Goal: Task Accomplishment & Management: Use online tool/utility

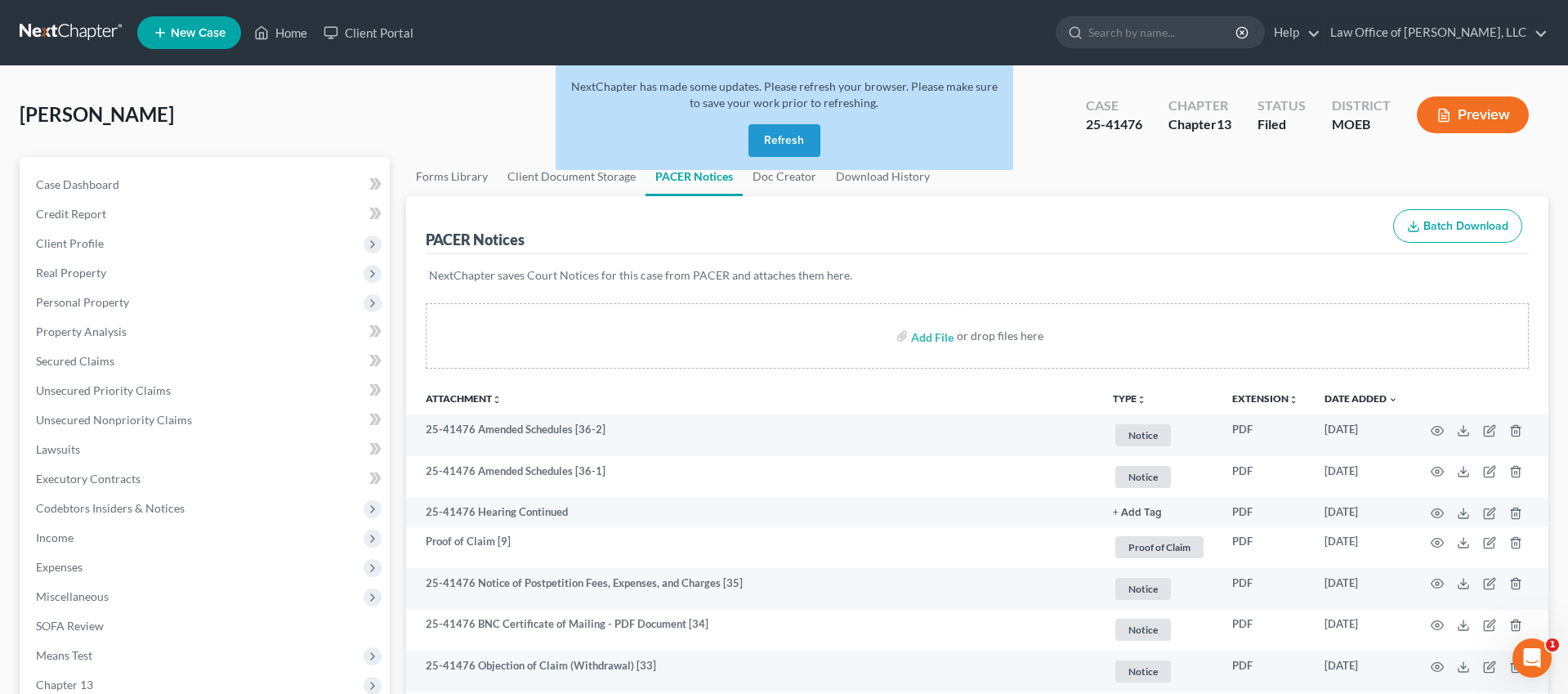
click at [775, 144] on button "Refresh" at bounding box center [784, 141] width 71 height 33
